Goal: Obtain resource: Download file/media

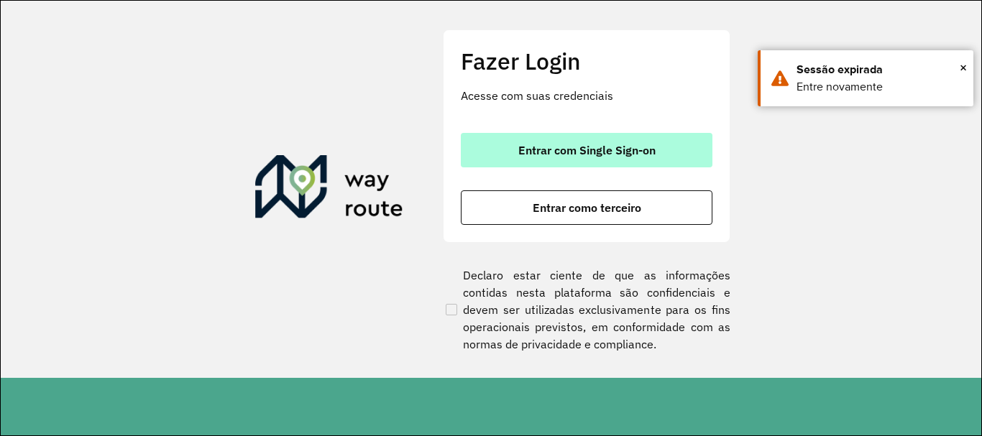
click at [637, 149] on span "Entrar com Single Sign-on" at bounding box center [586, 149] width 137 height 11
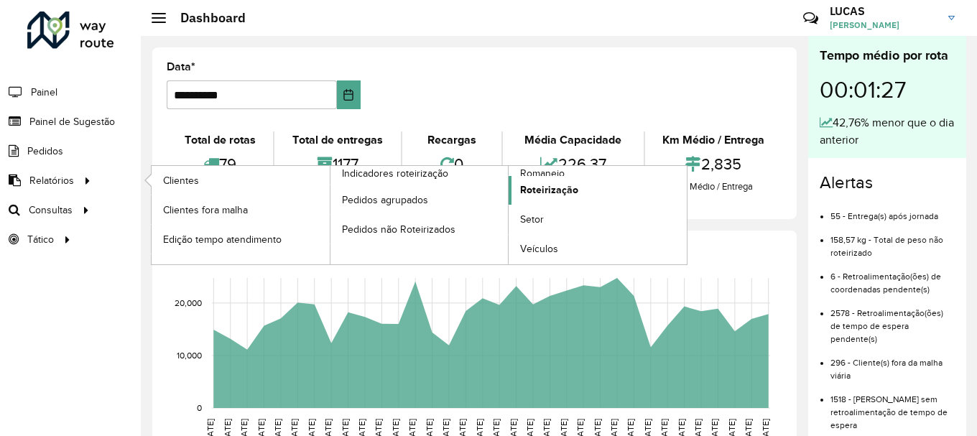
click at [554, 182] on link "Roteirização" at bounding box center [598, 190] width 178 height 29
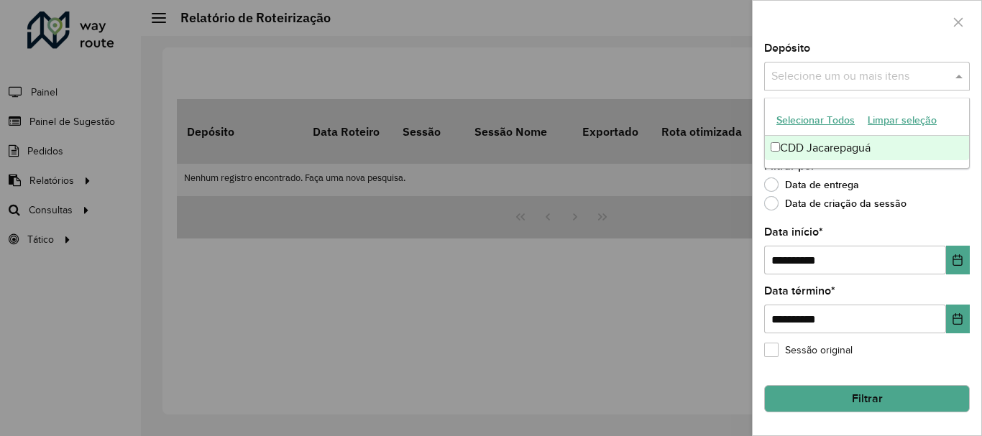
click at [822, 85] on input "text" at bounding box center [859, 76] width 184 height 17
click at [827, 154] on div "CDD Jacarepaguá" at bounding box center [867, 148] width 204 height 24
click at [959, 187] on div "Data de entrega" at bounding box center [867, 188] width 206 height 17
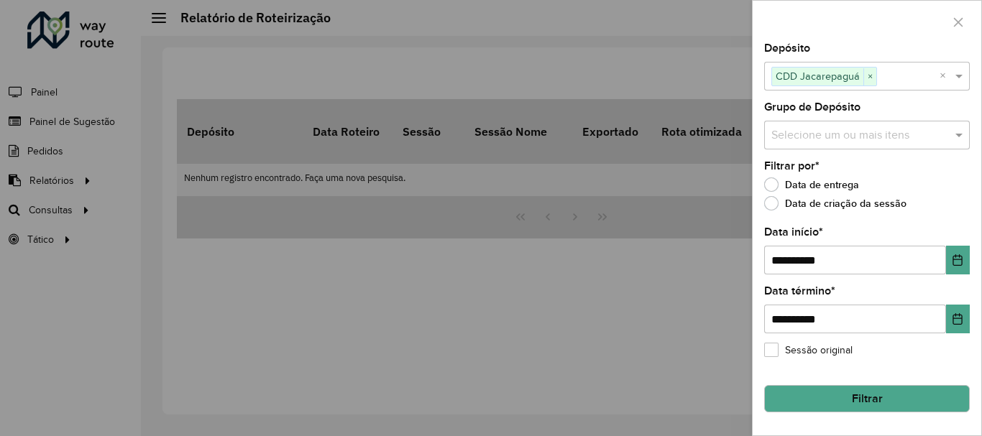
click at [951, 135] on input "text" at bounding box center [859, 135] width 184 height 17
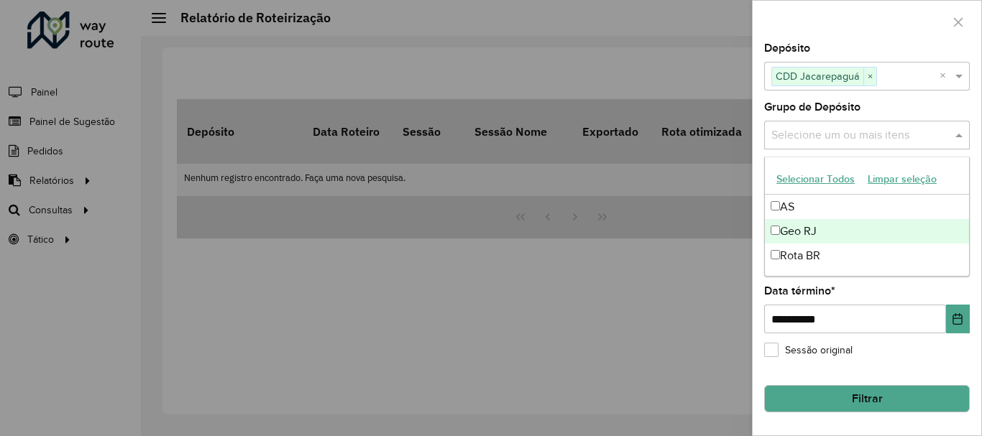
click at [820, 232] on div "Geo RJ" at bounding box center [867, 231] width 204 height 24
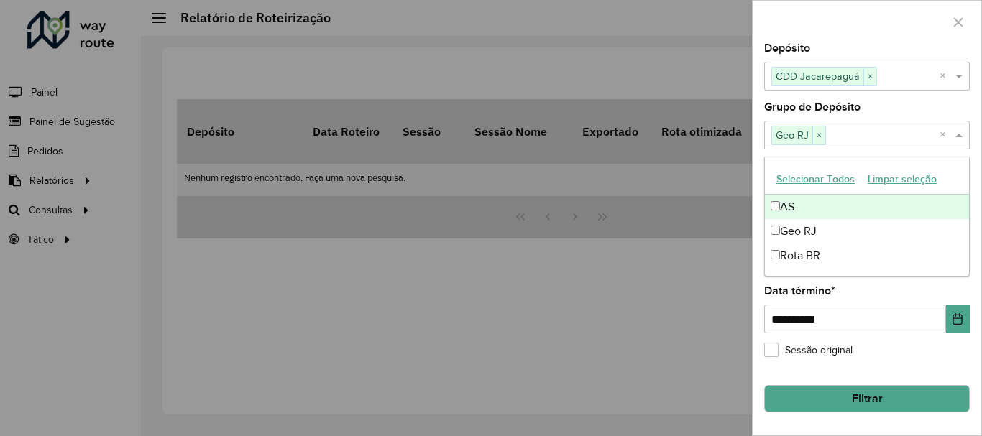
click at [863, 104] on div "Grupo de Depósito Selecione um ou mais itens Geo RJ × ×" at bounding box center [867, 125] width 206 height 47
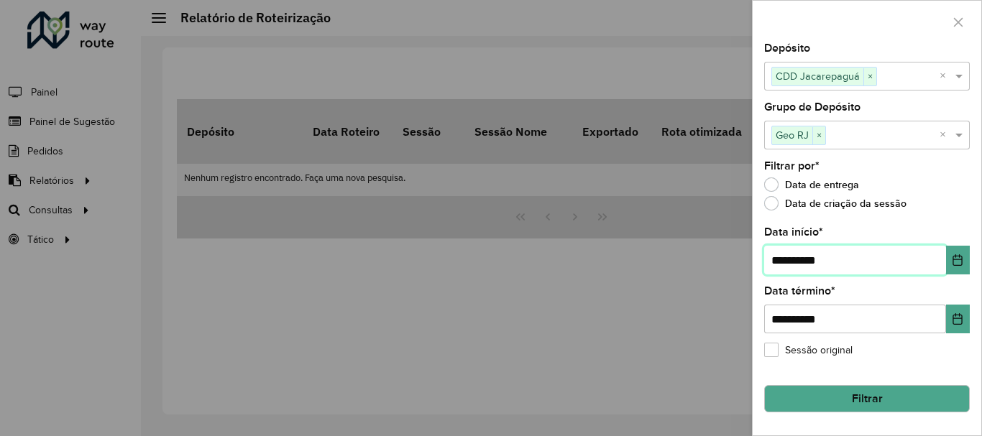
click at [783, 258] on input "**********" at bounding box center [855, 260] width 182 height 29
type input "**********"
click at [877, 387] on button "Filtrar" at bounding box center [867, 398] width 206 height 27
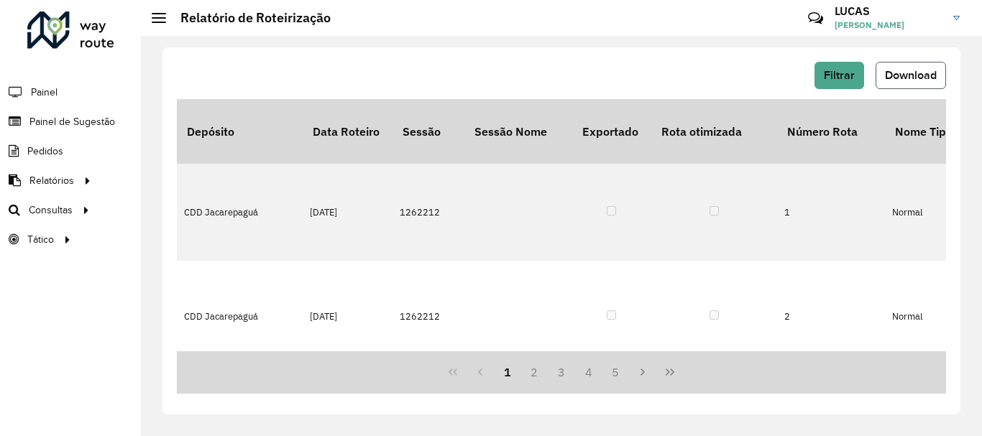
click at [901, 71] on span "Download" at bounding box center [911, 75] width 52 height 12
